Goal: Check status: Check status

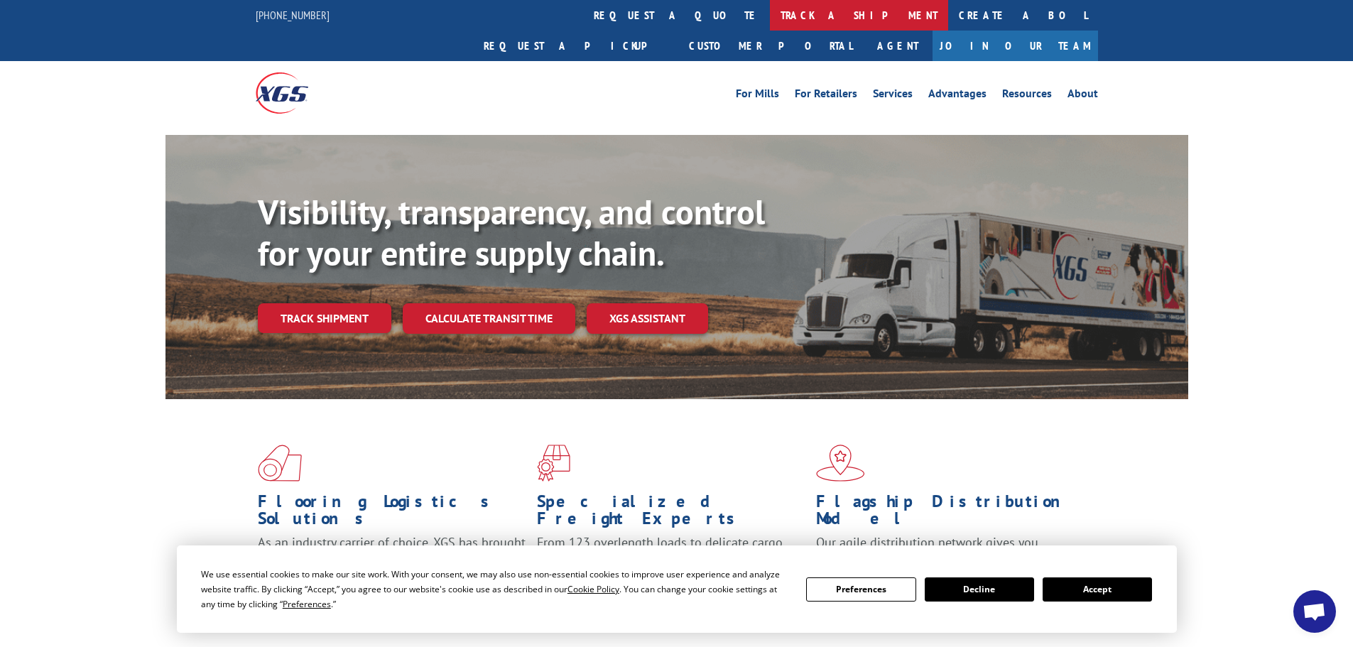
click at [770, 17] on link "track a shipment" at bounding box center [859, 15] width 178 height 31
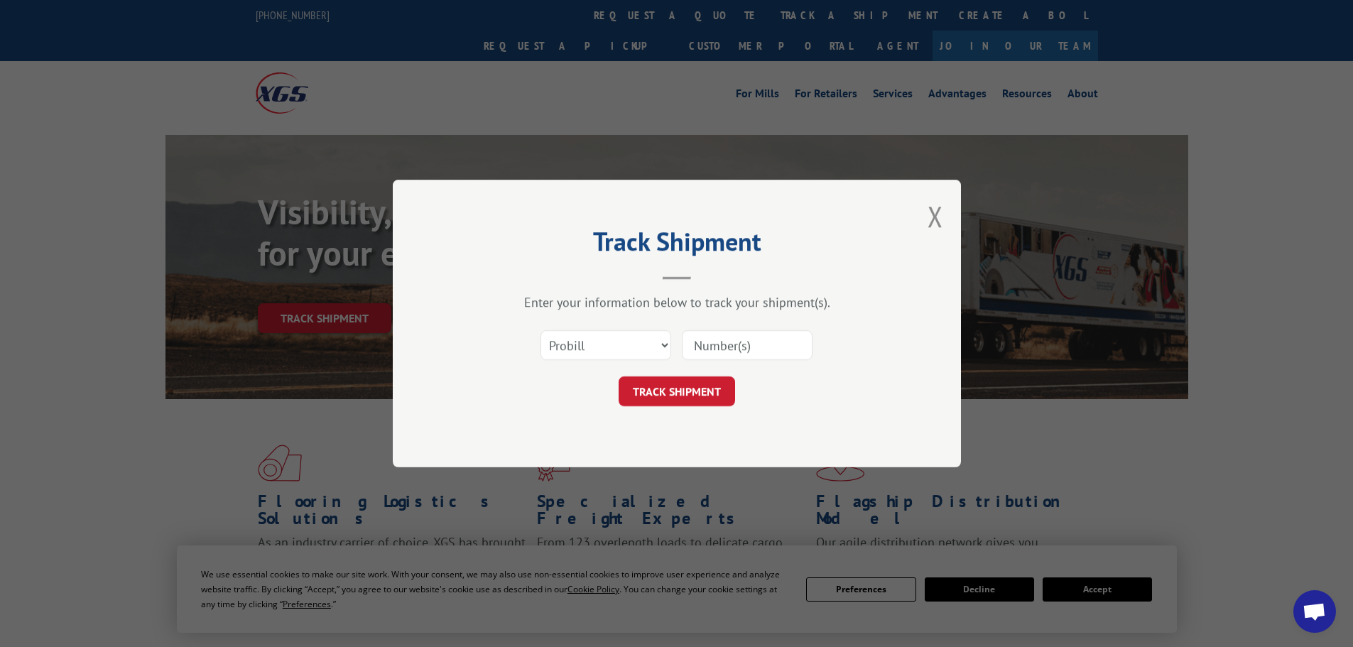
click at [709, 349] on input at bounding box center [747, 345] width 131 height 30
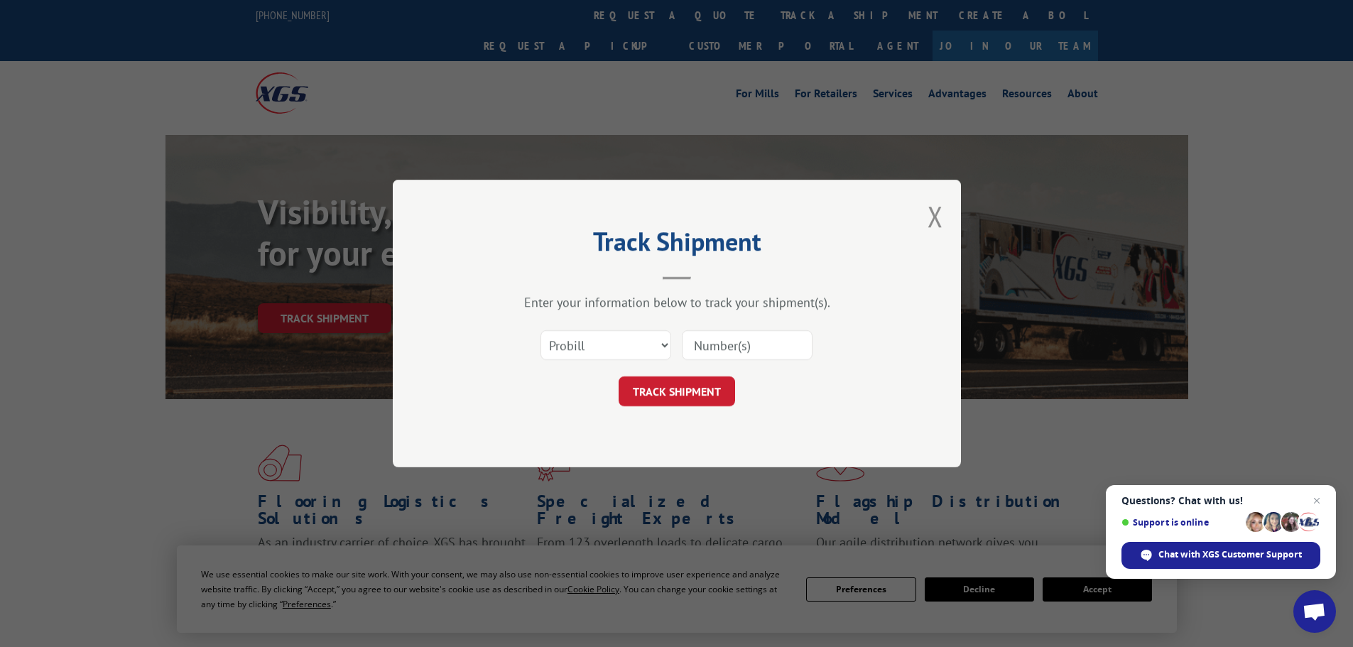
paste input "17230036"
type input "17230036"
click at [701, 380] on button "TRACK SHIPMENT" at bounding box center [677, 391] width 116 height 30
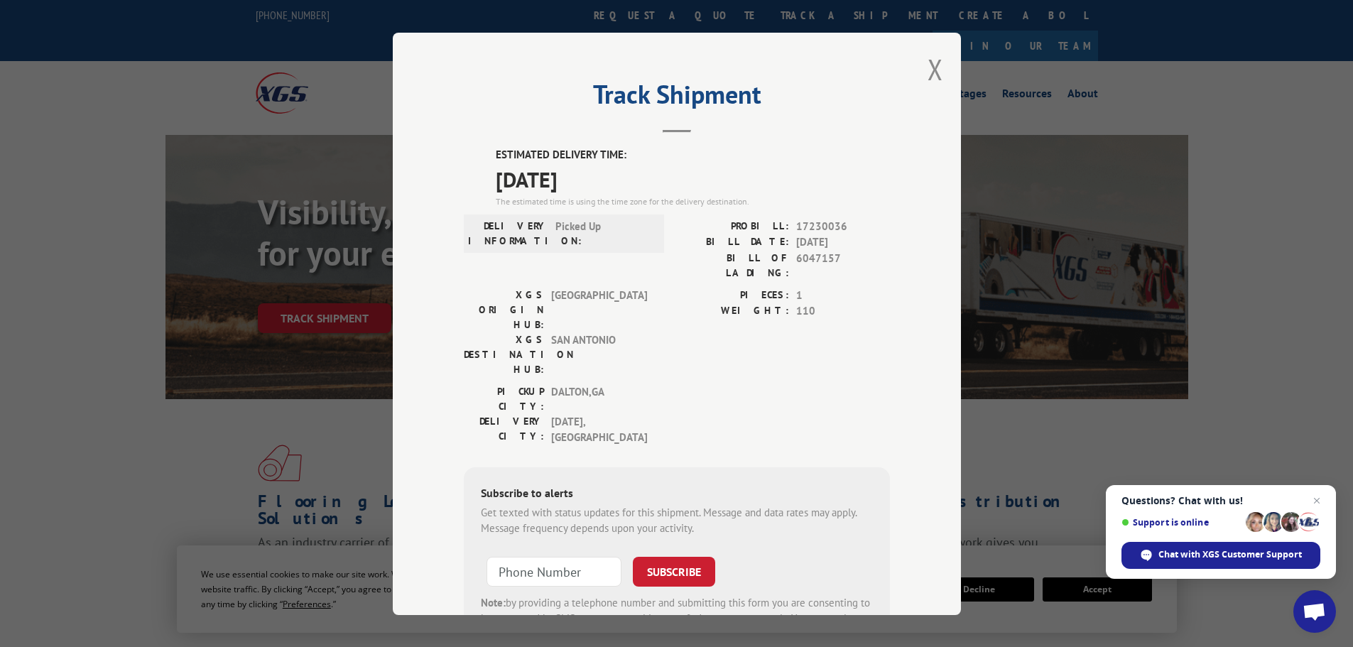
click at [47, 353] on div "Track Shipment ESTIMATED DELIVERY TIME: [DATE] The estimated time is using the …" at bounding box center [676, 323] width 1353 height 647
click at [21, 327] on div "Track Shipment ESTIMATED DELIVERY TIME: [DATE] The estimated time is using the …" at bounding box center [676, 323] width 1353 height 647
click at [928, 69] on button "Close modal" at bounding box center [936, 69] width 16 height 38
